Goal: Information Seeking & Learning: Learn about a topic

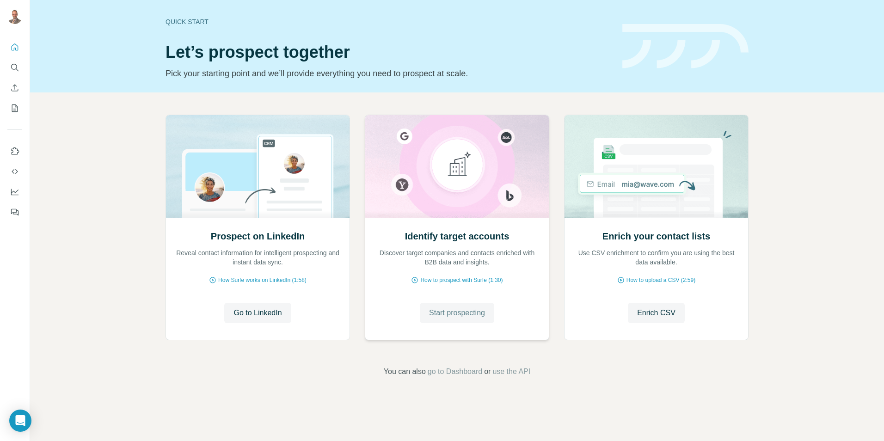
click at [477, 315] on span "Start prospecting" at bounding box center [457, 313] width 56 height 11
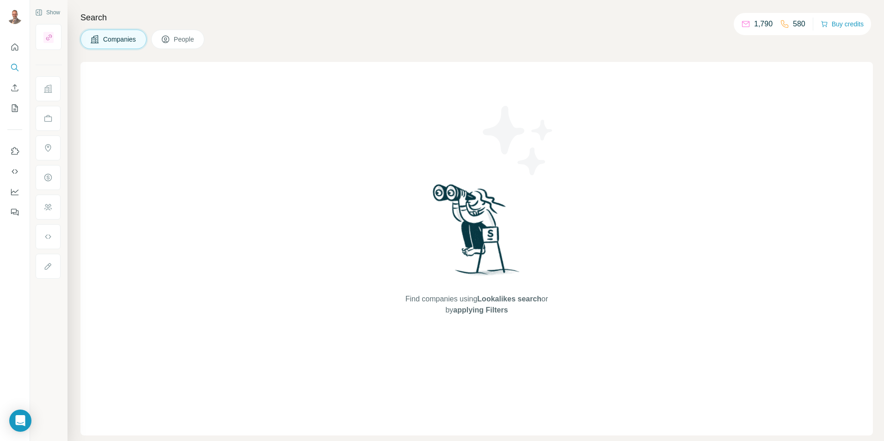
click at [192, 35] on span "People" at bounding box center [184, 39] width 21 height 9
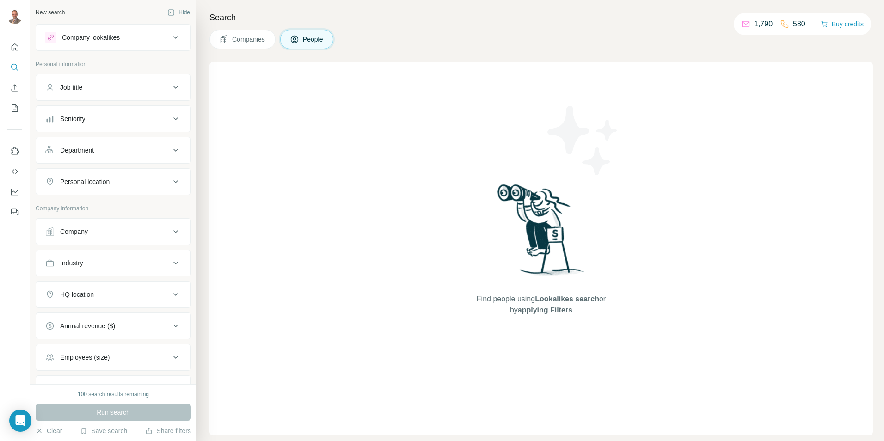
click at [120, 231] on div "Company" at bounding box center [107, 231] width 125 height 9
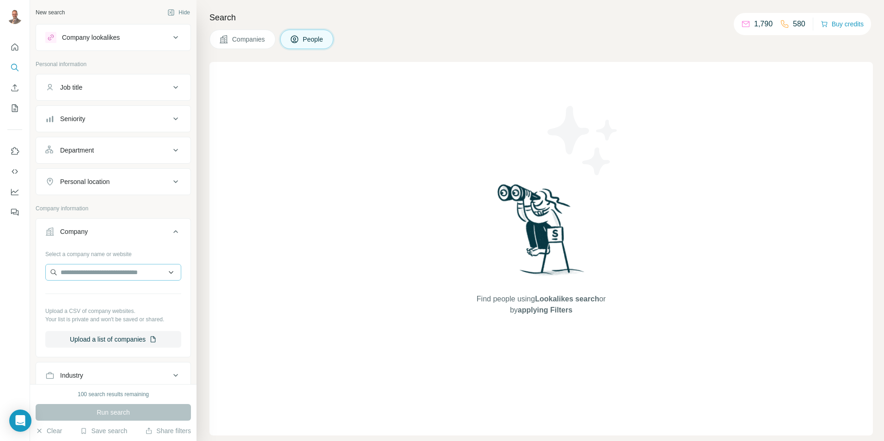
drag, startPoint x: 114, startPoint y: 282, endPoint x: 115, endPoint y: 277, distance: 4.7
click at [114, 281] on div at bounding box center [113, 273] width 136 height 18
click at [131, 274] on input "text" at bounding box center [113, 272] width 136 height 17
type input "**********"
click at [116, 299] on p "[DOMAIN_NAME]" at bounding box center [106, 302] width 68 height 8
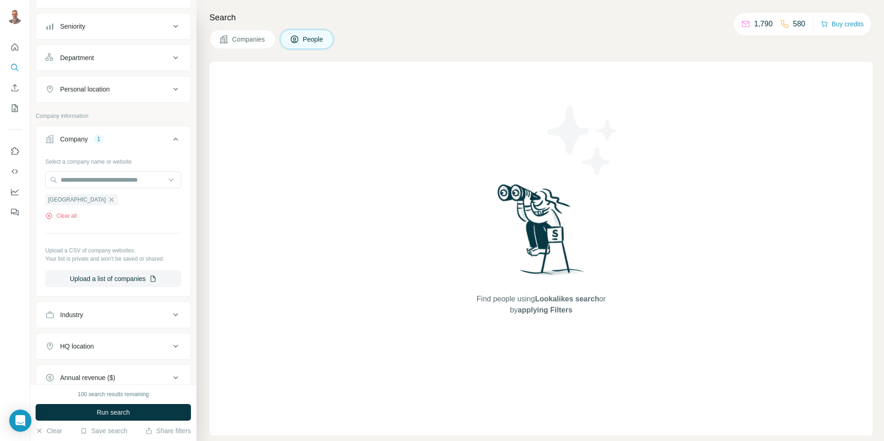
scroll to position [46, 0]
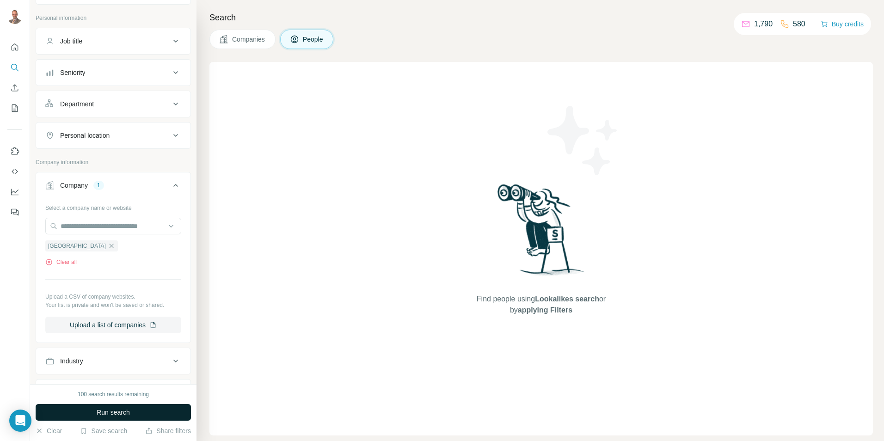
click at [119, 413] on span "Run search" at bounding box center [113, 412] width 33 height 9
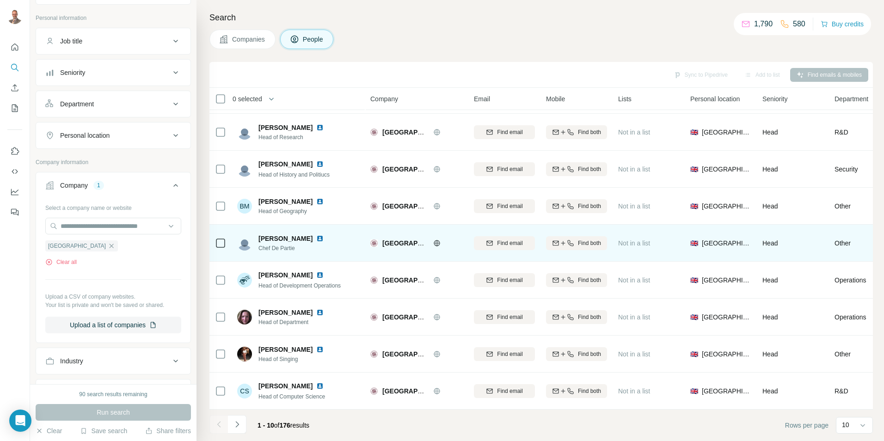
scroll to position [75, 0]
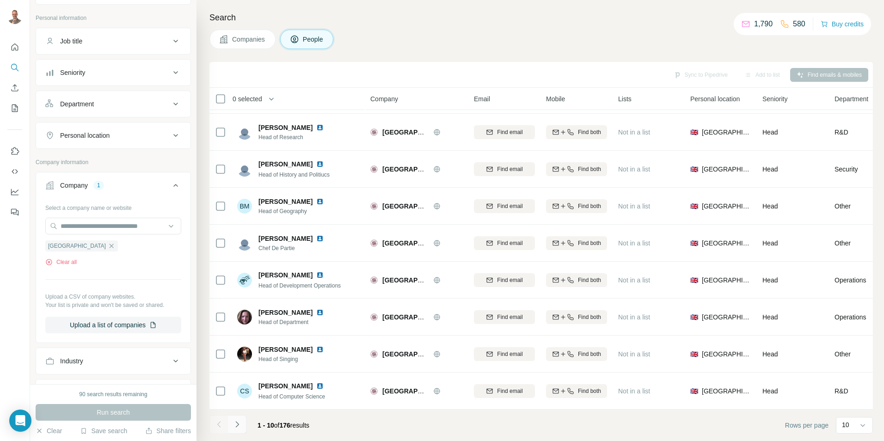
click at [238, 423] on icon "Navigate to next page" at bounding box center [237, 424] width 9 height 9
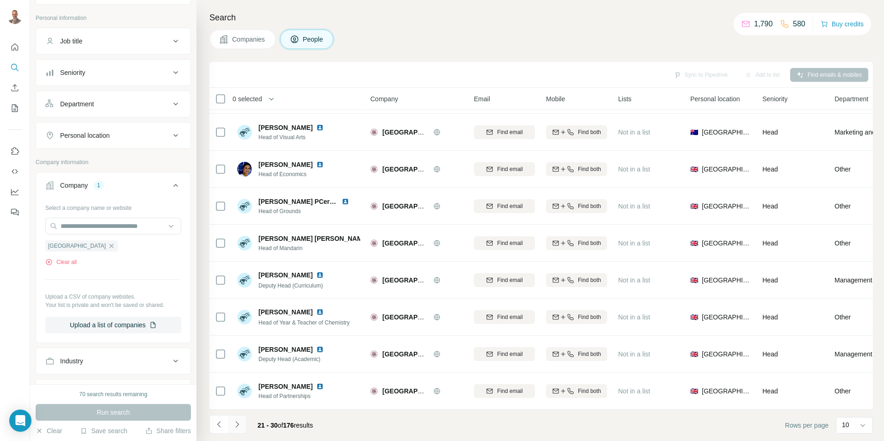
click at [238, 423] on icon "Navigate to next page" at bounding box center [237, 424] width 9 height 9
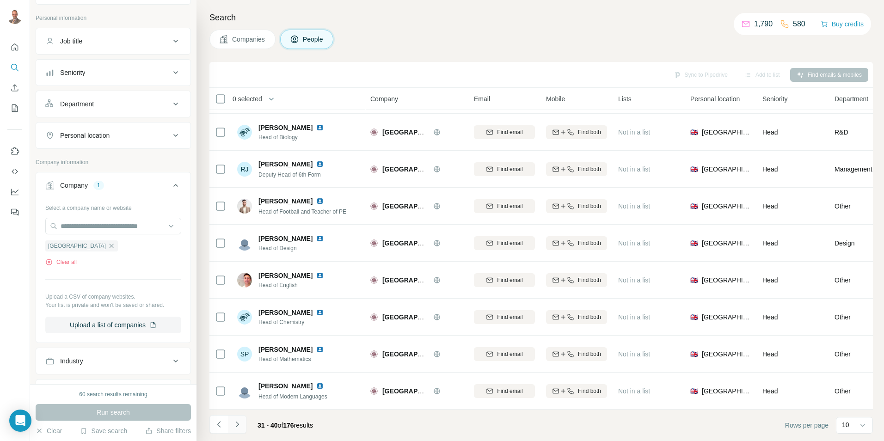
click at [238, 423] on icon "Navigate to next page" at bounding box center [237, 424] width 9 height 9
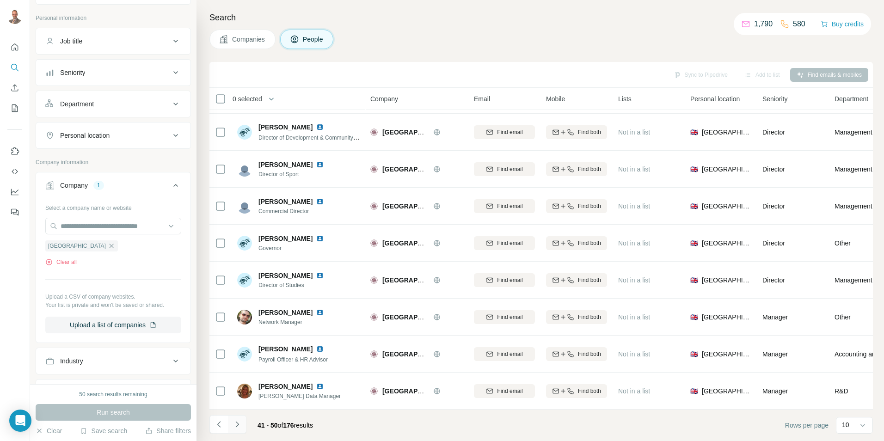
click at [238, 423] on icon "Navigate to next page" at bounding box center [237, 424] width 9 height 9
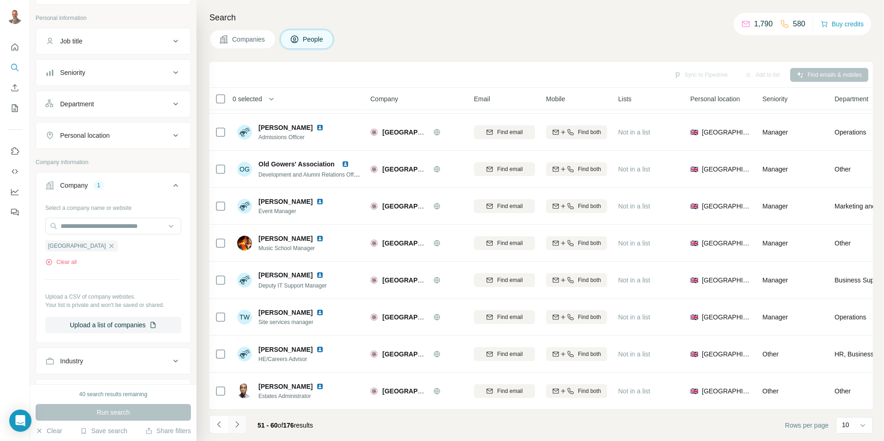
click at [238, 423] on icon "Navigate to next page" at bounding box center [237, 424] width 9 height 9
